Goal: Information Seeking & Learning: Learn about a topic

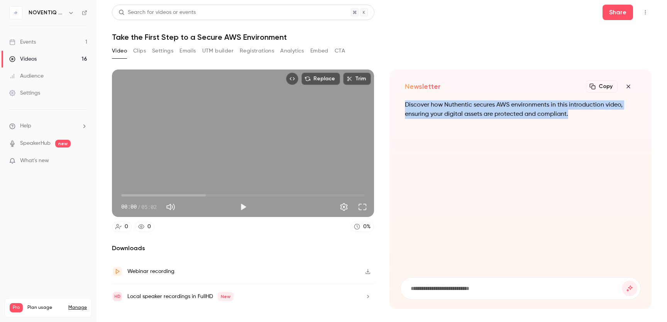
click at [633, 86] on icon "button" at bounding box center [627, 86] width 9 height 6
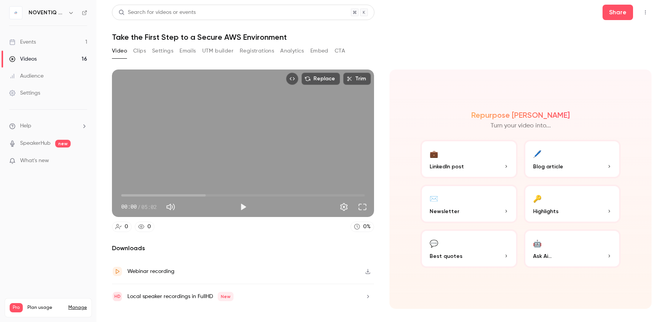
click at [558, 199] on button "🔑 Highlights" at bounding box center [571, 203] width 97 height 39
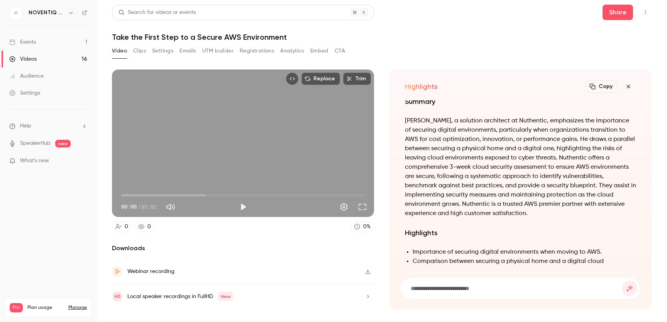
scroll to position [-251, 0]
click at [240, 206] on button "Play" at bounding box center [242, 206] width 15 height 15
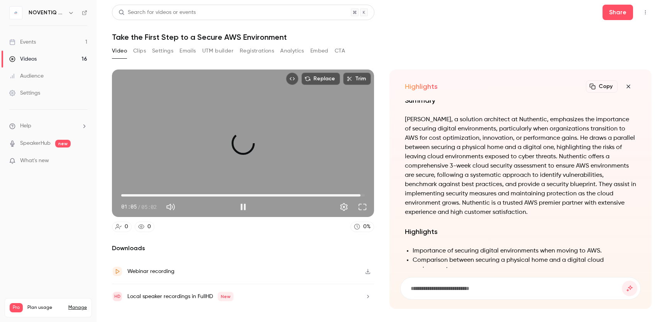
drag, startPoint x: 121, startPoint y: 196, endPoint x: 360, endPoint y: 194, distance: 239.6
click at [360, 194] on span "04:57" at bounding box center [360, 195] width 2 height 2
click at [245, 203] on button "Pause" at bounding box center [242, 206] width 15 height 15
type input "*****"
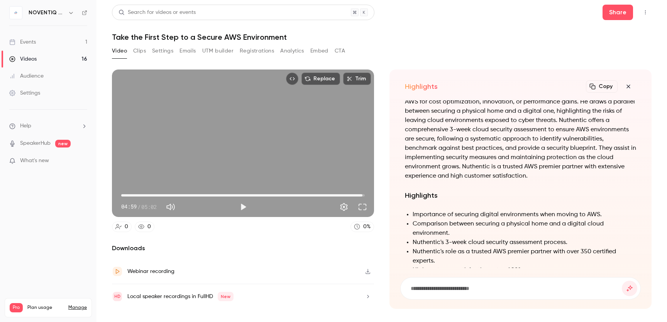
scroll to position [-257, 0]
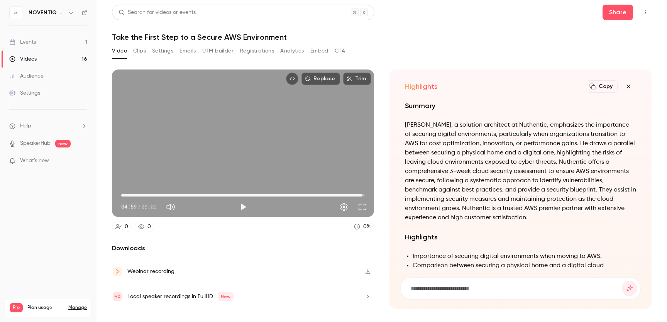
drag, startPoint x: 539, startPoint y: 221, endPoint x: 402, endPoint y: 126, distance: 166.7
click at [405, 126] on div "Summary [PERSON_NAME], a solution architect at Nuthentic, emphasizes the import…" at bounding box center [520, 183] width 231 height 167
copy p "[PERSON_NAME], a solution architect at Nuthentic, emphasizes the importance of …"
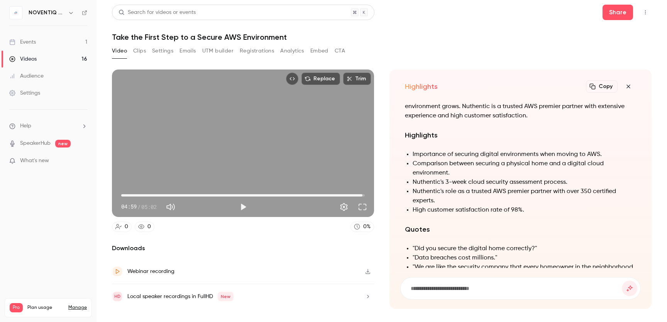
scroll to position [-132, 0]
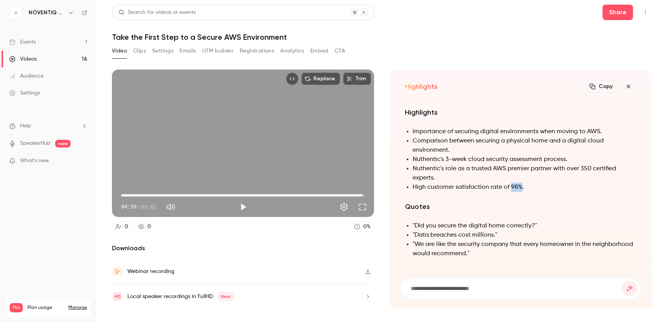
drag, startPoint x: 519, startPoint y: 187, endPoint x: 509, endPoint y: 186, distance: 10.1
click at [509, 186] on li "High customer satisfaction rate of 98%." at bounding box center [523, 186] width 223 height 9
copy li "98%"
drag, startPoint x: 581, startPoint y: 168, endPoint x: 433, endPoint y: 181, distance: 149.1
click at [433, 181] on li "Nuthentic's role as a trusted AWS premier partner with over 350 certified exper…" at bounding box center [523, 173] width 223 height 19
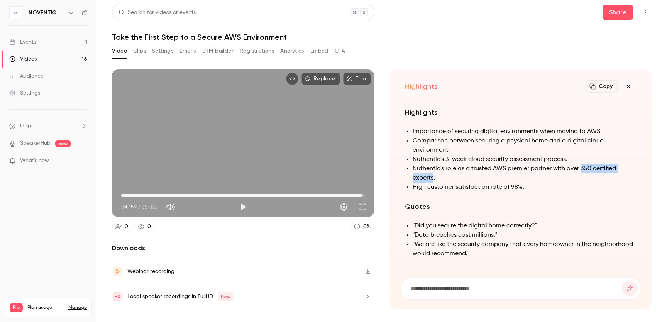
copy li "350 certified experts"
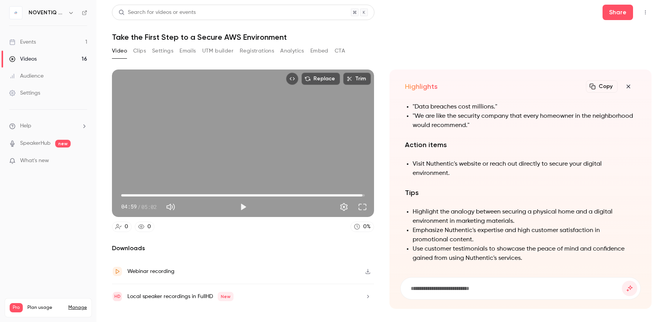
scroll to position [0, 0]
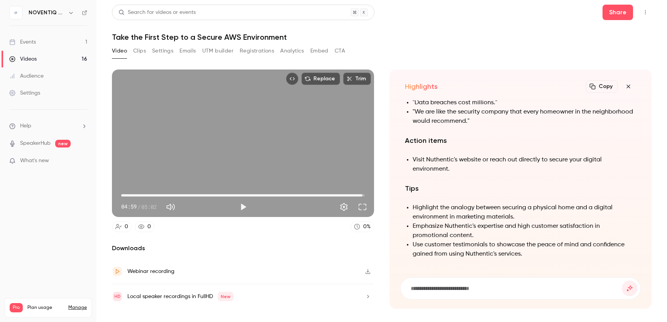
click at [630, 84] on icon "button" at bounding box center [627, 86] width 9 height 6
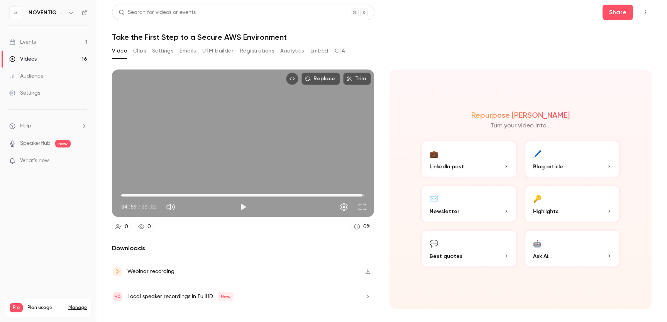
click at [465, 247] on button "💬 Best quotes" at bounding box center [468, 248] width 97 height 39
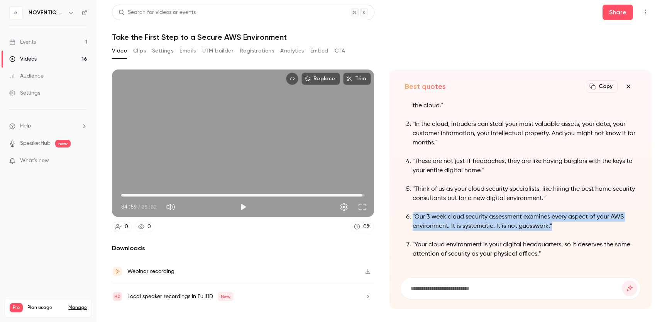
drag, startPoint x: 551, startPoint y: 226, endPoint x: 408, endPoint y: 213, distance: 143.3
click at [412, 213] on li ""Our 3 week cloud security assessment examines every aspect of your AWS environ…" at bounding box center [523, 221] width 223 height 19
copy p ""Our 3 week cloud security assessment examines every aspect of your AWS environ…"
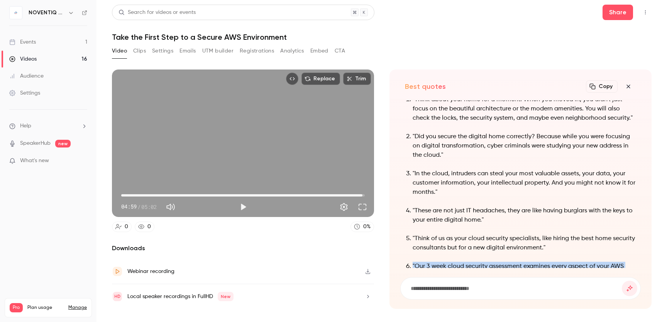
scroll to position [-84, 0]
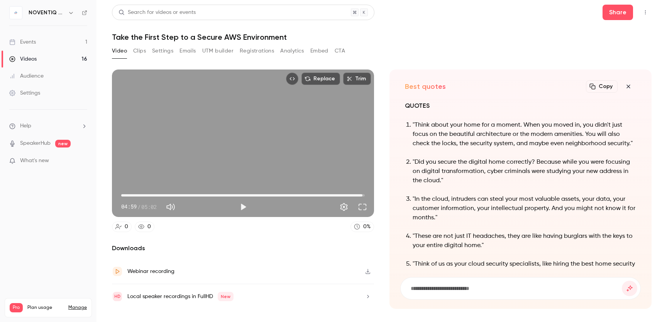
click at [630, 85] on icon "button" at bounding box center [627, 86] width 9 height 6
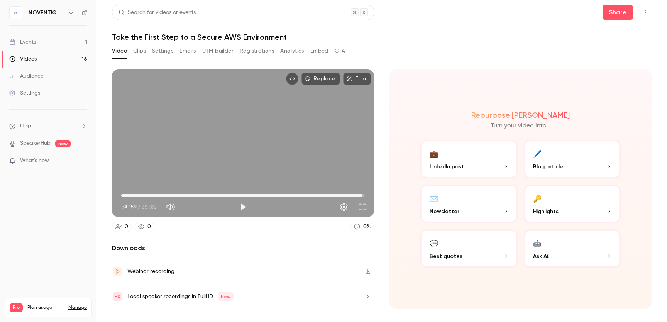
click at [486, 155] on button "💼 LinkedIn post" at bounding box center [468, 159] width 97 height 39
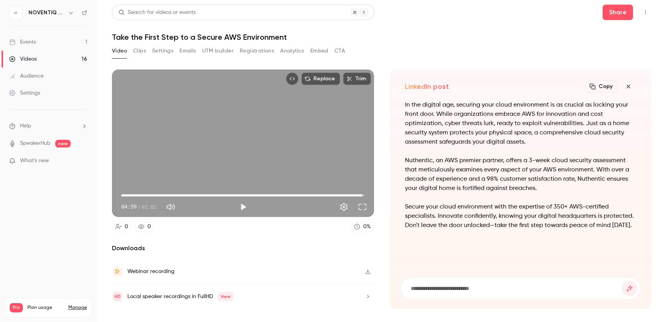
click at [603, 85] on button "Copy" at bounding box center [602, 86] width 32 height 12
